Goal: Browse casually

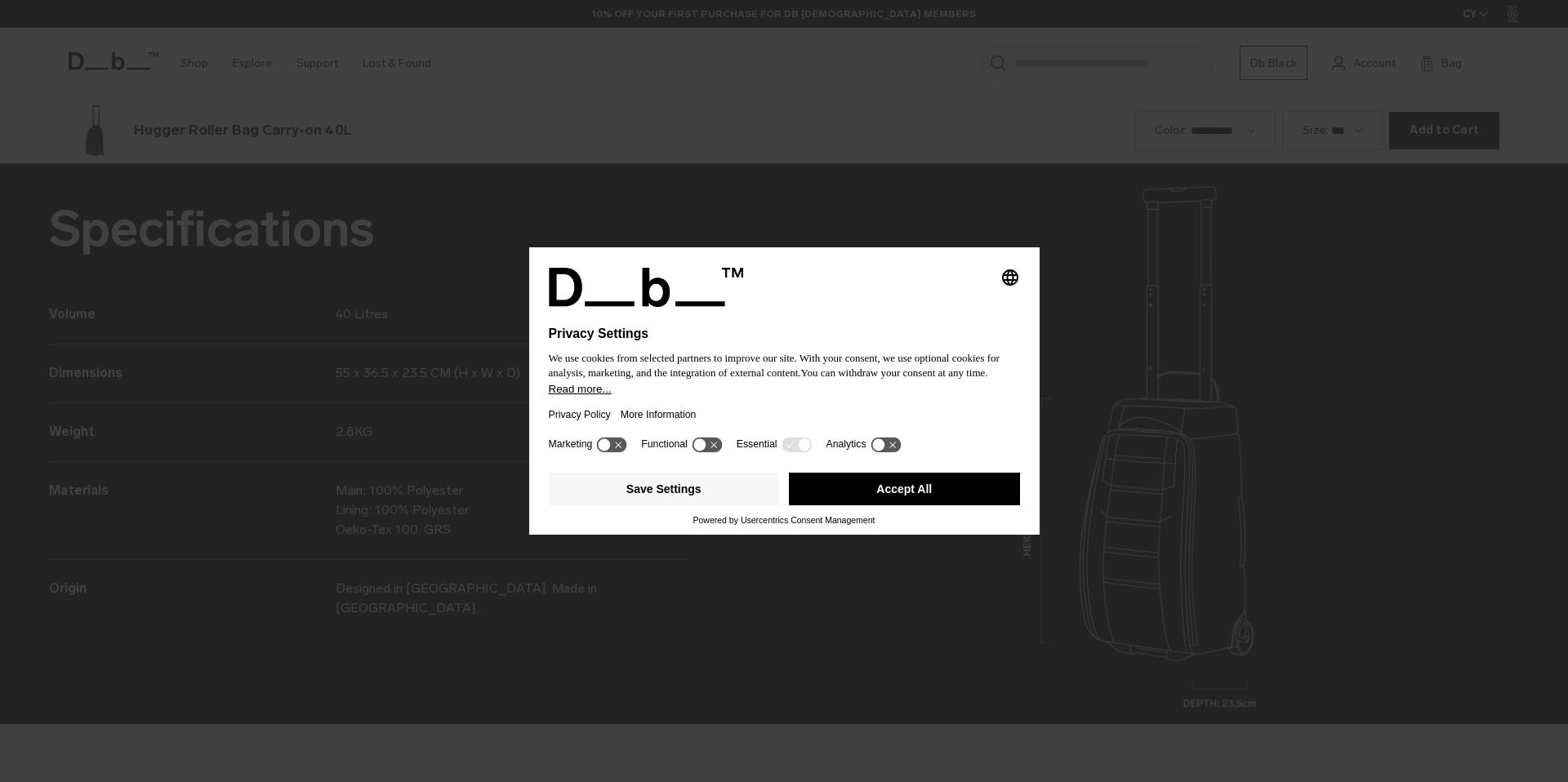
scroll to position [2347, 0]
